Goal: Task Accomplishment & Management: Use online tool/utility

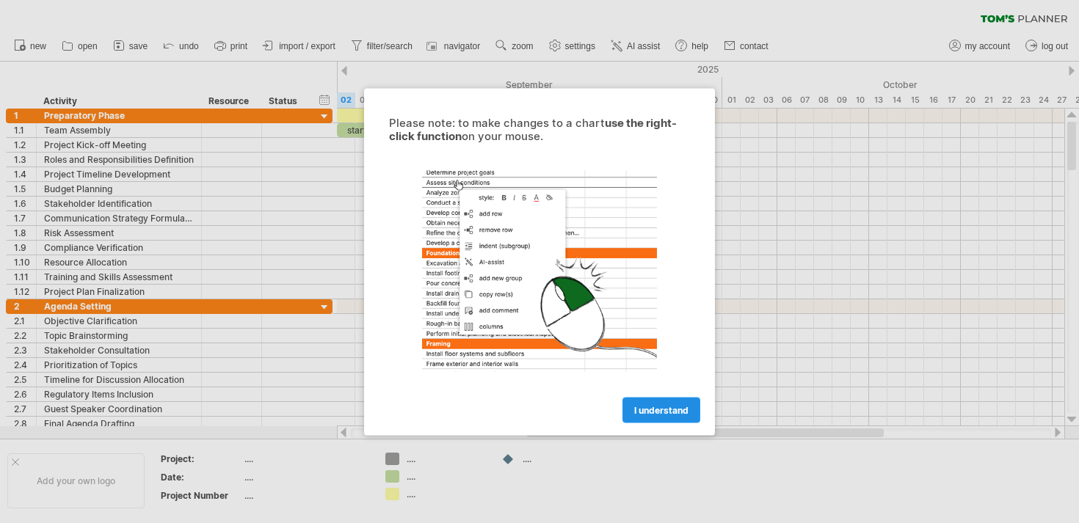
click at [651, 406] on span "I understand" at bounding box center [661, 409] width 54 height 11
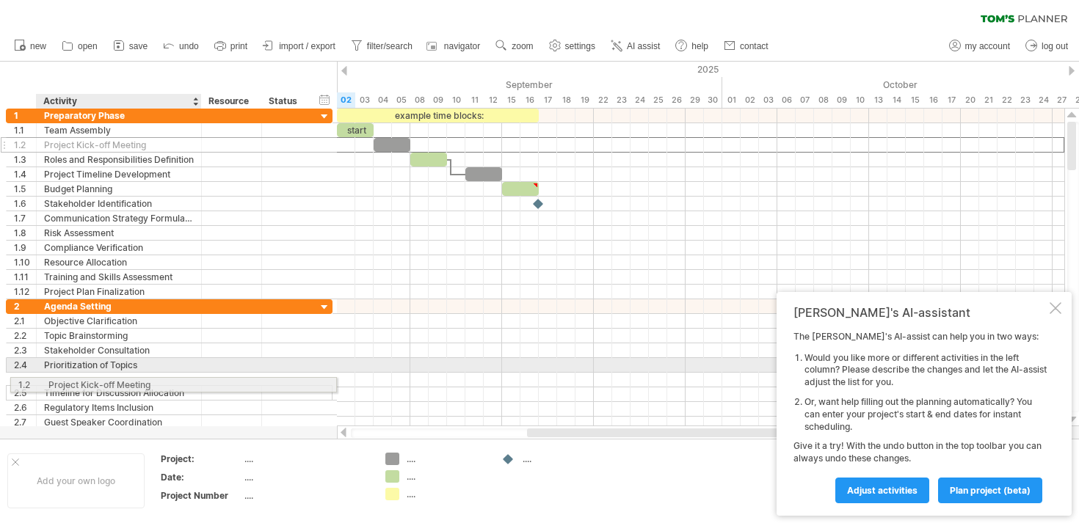
drag, startPoint x: 145, startPoint y: 141, endPoint x: 145, endPoint y: 381, distance: 239.9
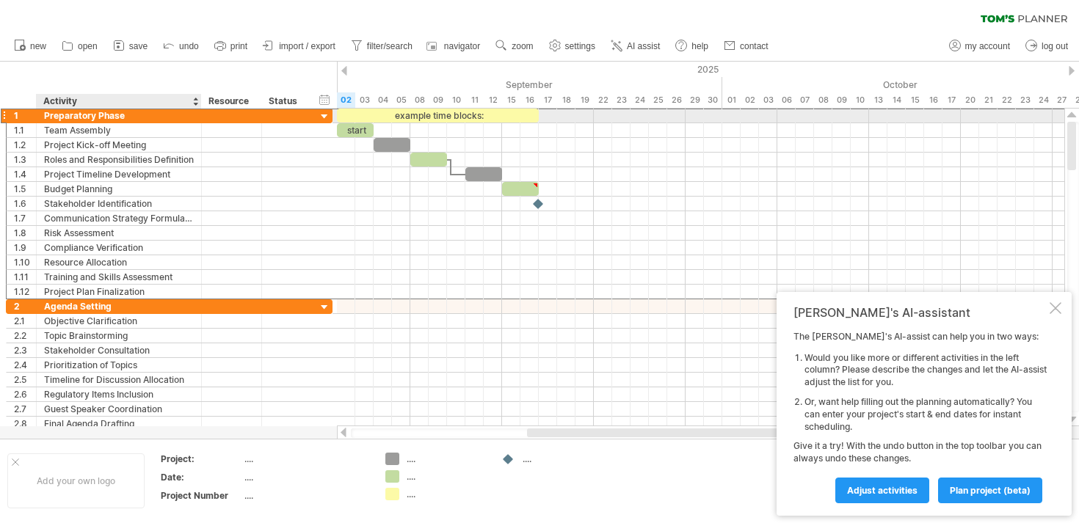
click at [88, 109] on div "Preparatory Phase" at bounding box center [119, 116] width 150 height 14
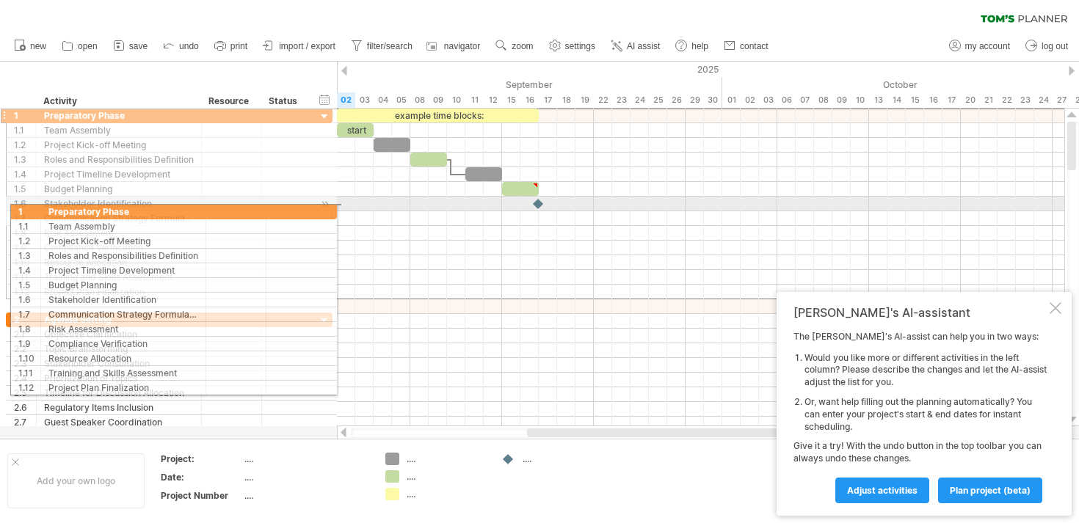
drag, startPoint x: 4, startPoint y: 112, endPoint x: 4, endPoint y: 208, distance: 96.1
click at [4, 208] on div "**********" at bounding box center [166, 277] width 333 height 336
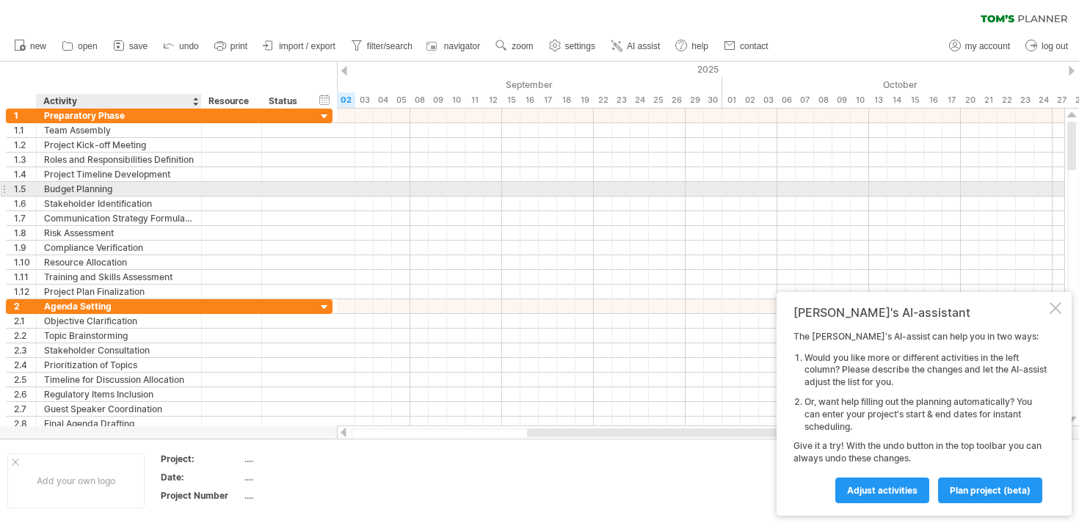
click at [54, 184] on div "Budget Planning" at bounding box center [119, 189] width 150 height 14
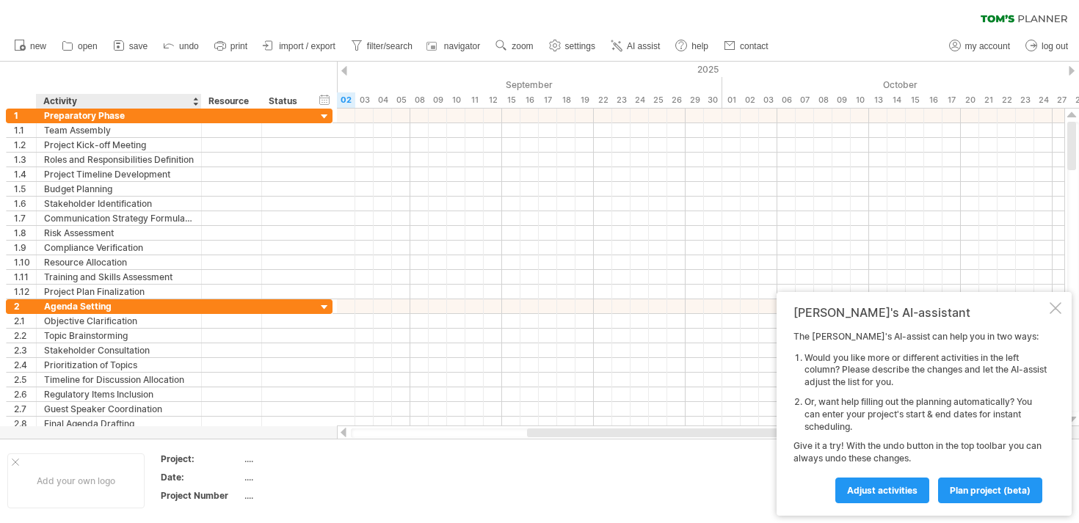
click at [105, 95] on div "Activity" at bounding box center [118, 101] width 150 height 15
click at [198, 100] on div at bounding box center [200, 101] width 5 height 15
click at [148, 101] on div "Activity" at bounding box center [118, 101] width 150 height 15
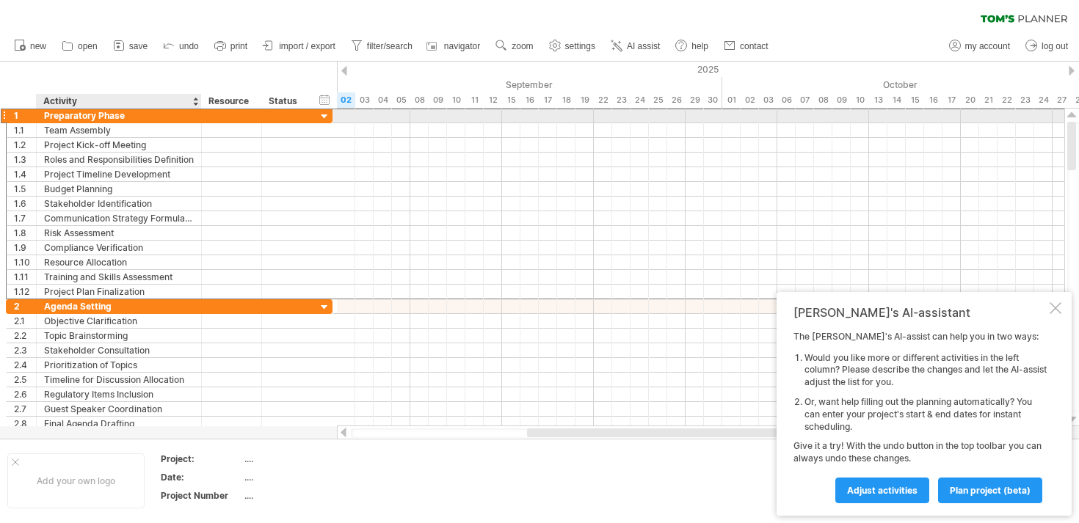
click at [102, 115] on div "Preparatory Phase" at bounding box center [119, 116] width 150 height 14
